Goal: Check status: Check status

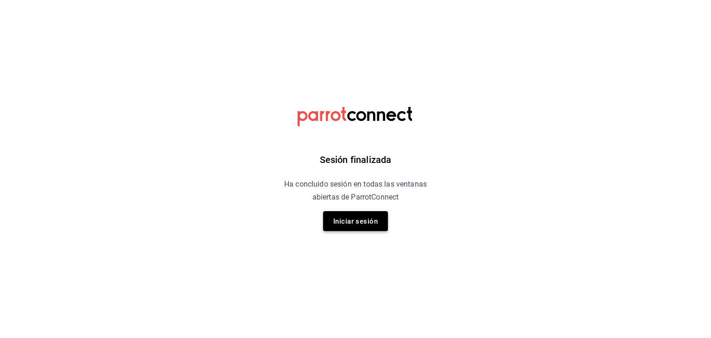
click at [363, 215] on font "Iniciar sesión" at bounding box center [355, 221] width 44 height 13
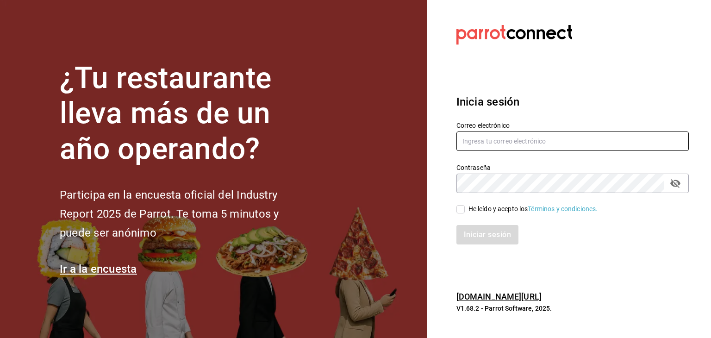
type input "akashisushixpress@gmail.com"
click at [463, 211] on input "He leído y acepto los Términos y condiciones." at bounding box center [460, 209] width 8 height 8
checkbox input "true"
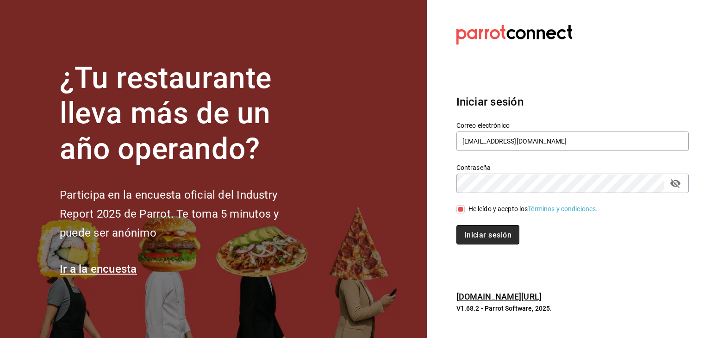
click at [477, 231] on font "Iniciar sesión" at bounding box center [487, 235] width 47 height 9
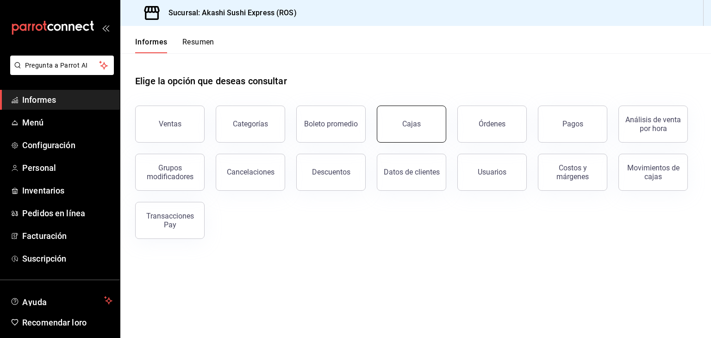
click at [435, 119] on button "Cajas" at bounding box center [411, 124] width 69 height 37
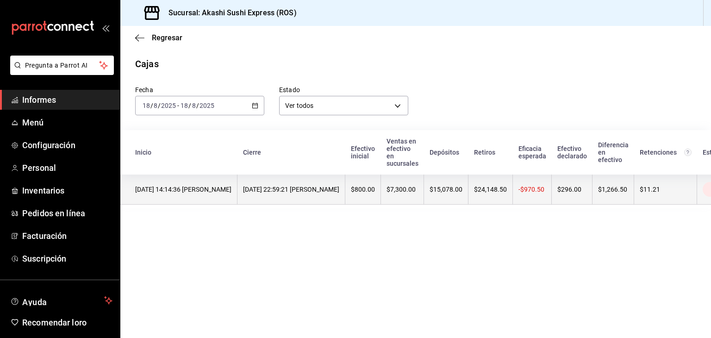
click at [386, 200] on th "$7,300.00" at bounding box center [402, 190] width 43 height 30
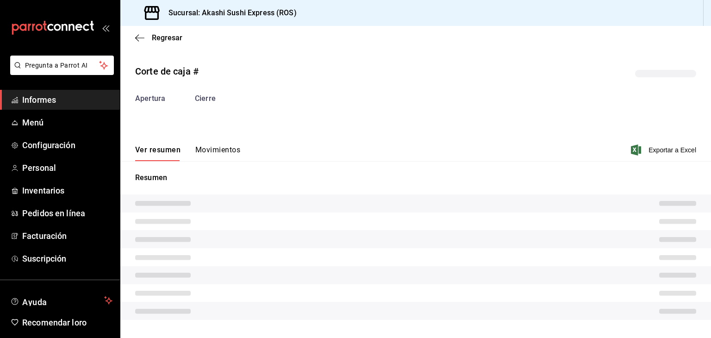
click at [224, 150] on div "Corte de caja # Apertura Cierre Ver resumen Movimientos Exportar a Excel Resumen" at bounding box center [415, 194] width 591 height 274
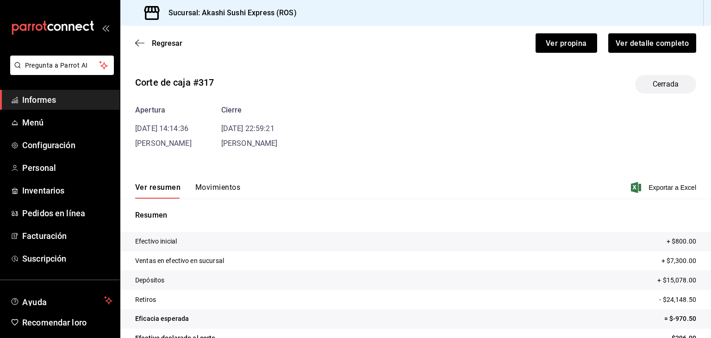
click at [222, 182] on font "Movimientos" at bounding box center [217, 187] width 45 height 10
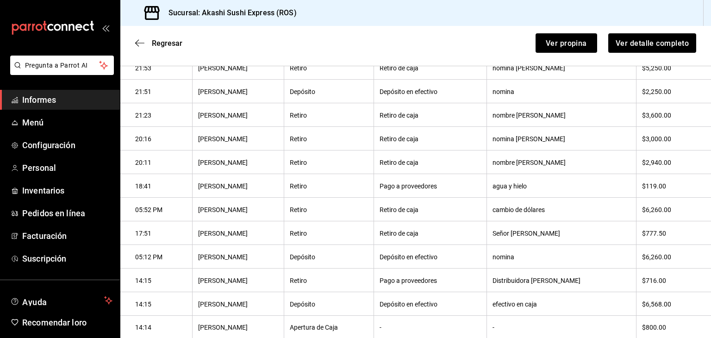
scroll to position [254, 0]
click at [541, 36] on button "Ver propina" at bounding box center [567, 42] width 62 height 19
